Goal: Task Accomplishment & Management: Use online tool/utility

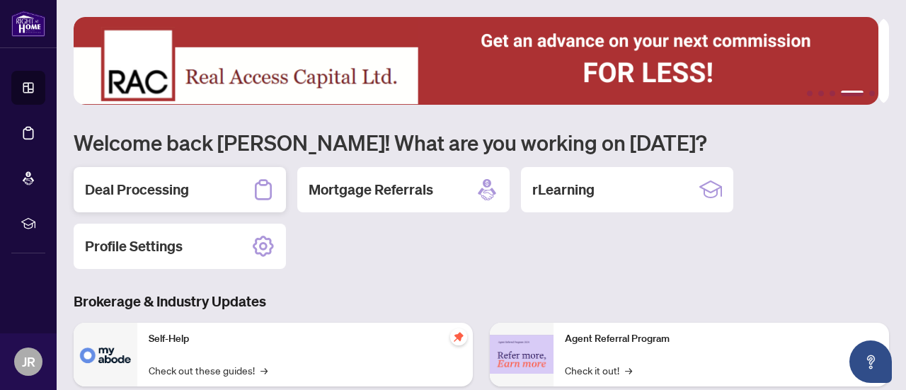
click at [233, 190] on div "Deal Processing" at bounding box center [180, 189] width 212 height 45
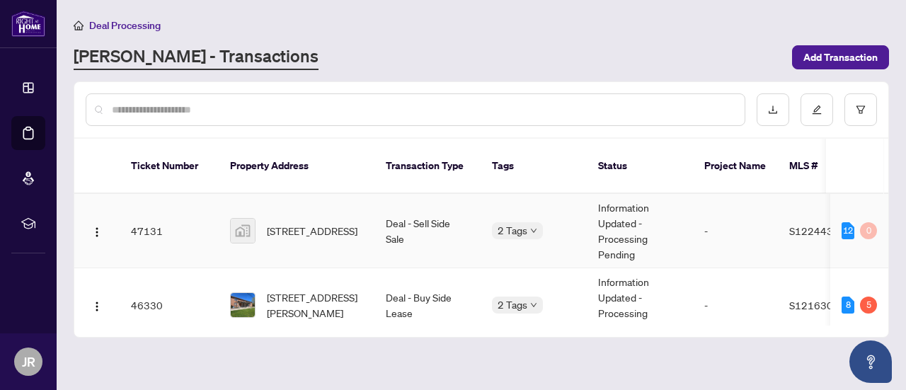
click at [181, 217] on td "47131" at bounding box center [169, 231] width 99 height 74
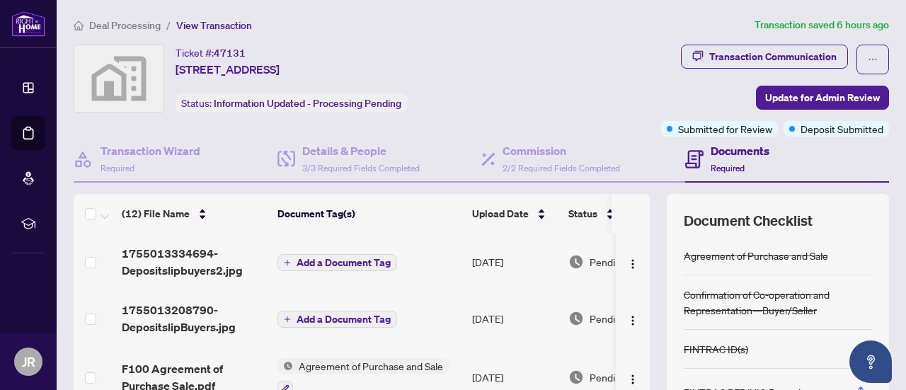
click at [310, 258] on span "Add a Document Tag" at bounding box center [343, 263] width 94 height 10
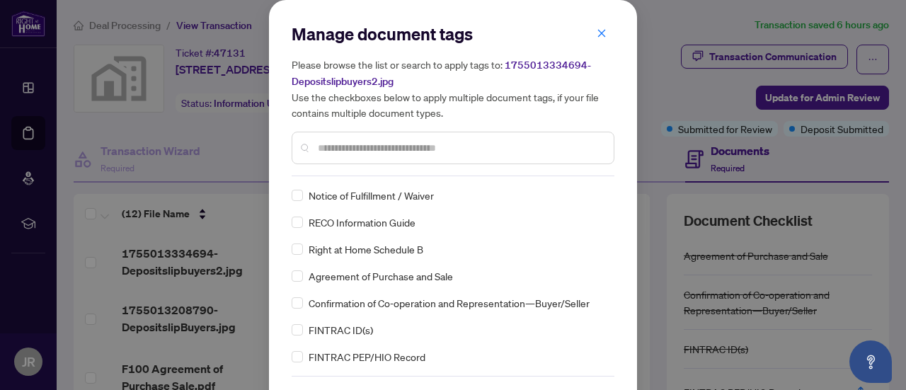
click at [231, 146] on div "Manage document tags Please browse the list or search to apply tags to: 1755013…" at bounding box center [453, 195] width 906 height 390
click at [605, 34] on button "button" at bounding box center [601, 33] width 28 height 24
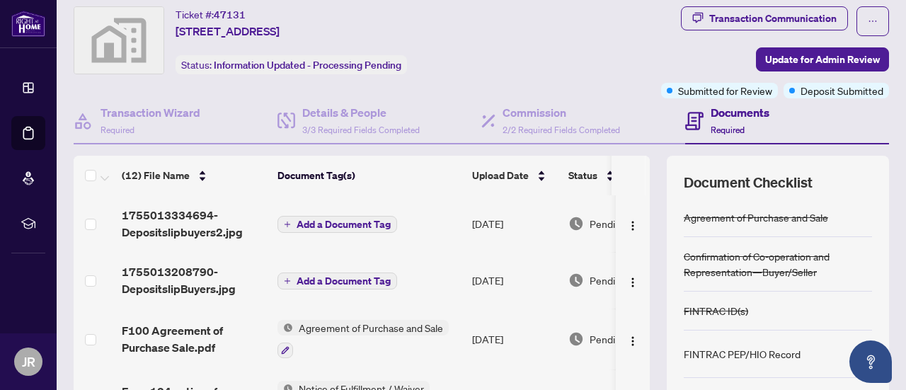
scroll to position [42, 0]
